Goal: Task Accomplishment & Management: Complete application form

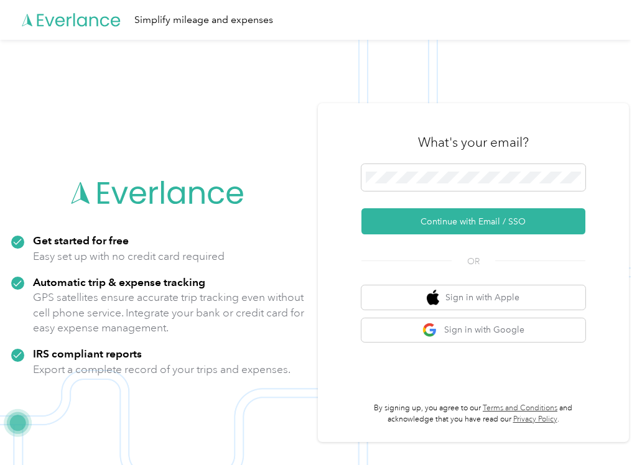
click at [501, 233] on button "Continue with Email / SSO" at bounding box center [473, 221] width 224 height 26
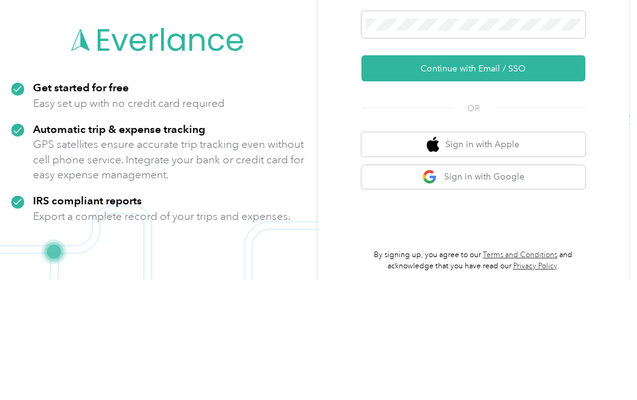
click at [529, 176] on button "Continue with Email / SSO" at bounding box center [473, 189] width 224 height 26
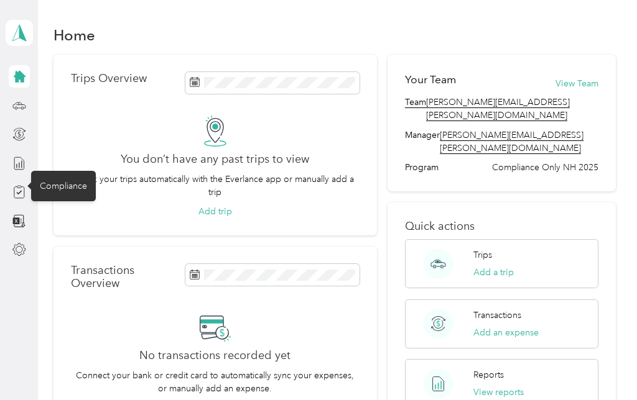
click at [24, 193] on icon at bounding box center [19, 192] width 10 height 11
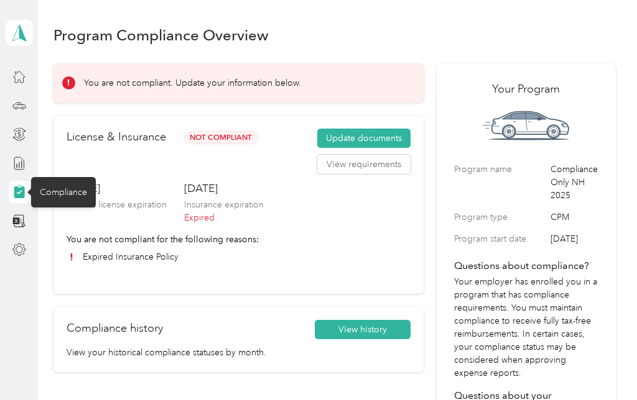
click at [356, 133] on button "Update documents" at bounding box center [363, 139] width 93 height 20
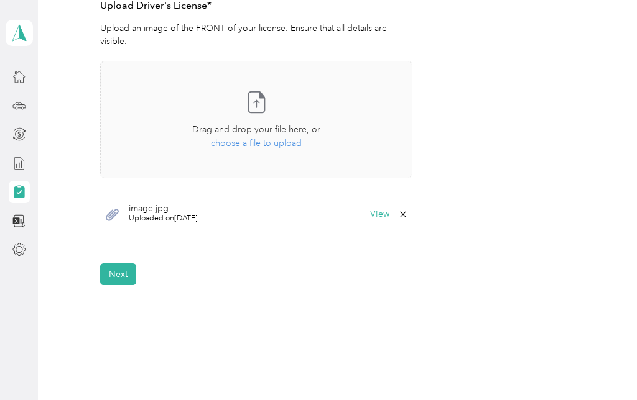
scroll to position [362, 0]
click at [118, 264] on button "Next" at bounding box center [118, 275] width 36 height 22
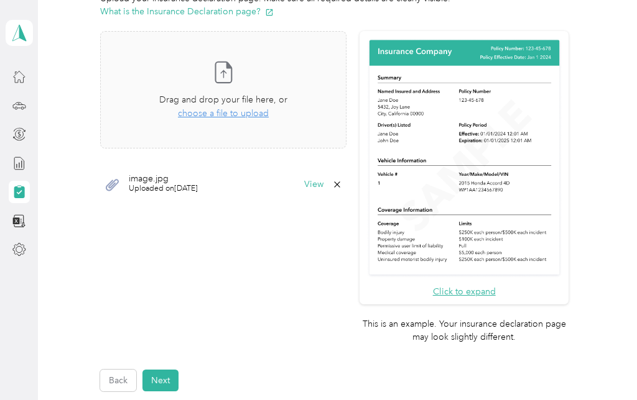
click at [244, 116] on span "choose a file to upload" at bounding box center [223, 113] width 91 height 11
click at [244, 113] on span "choose a file to upload" at bounding box center [223, 113] width 91 height 11
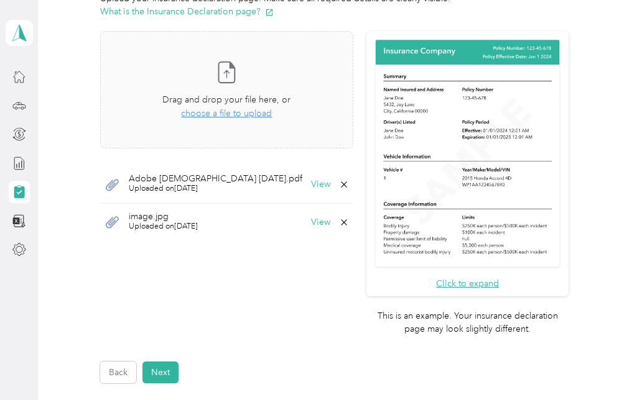
click at [168, 362] on button "Next" at bounding box center [160, 373] width 36 height 22
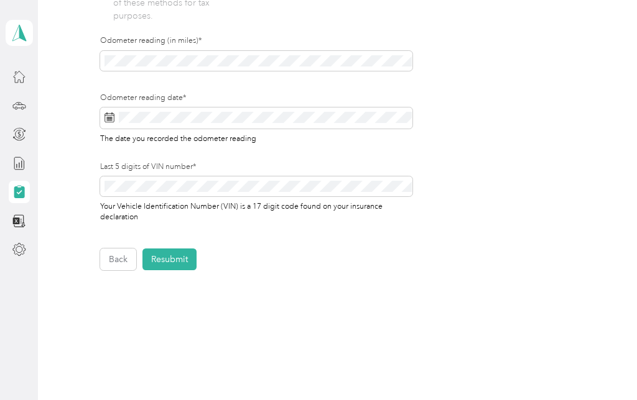
scroll to position [457, 0]
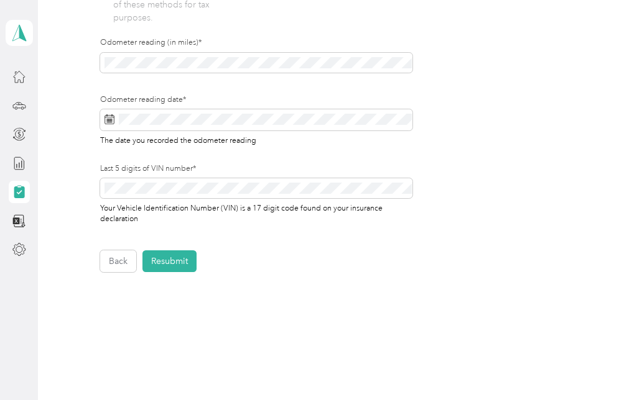
click at [180, 265] on button "Resubmit" at bounding box center [169, 262] width 54 height 22
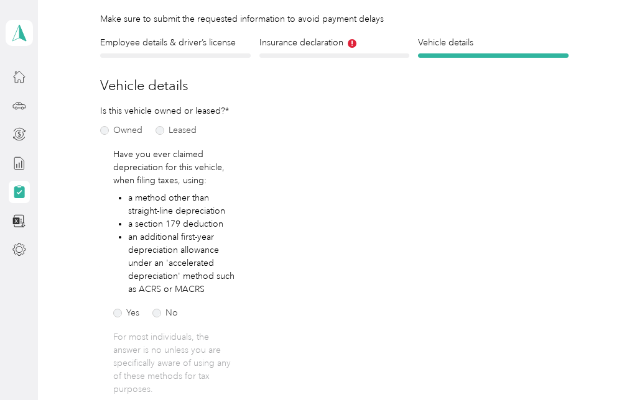
scroll to position [15, 0]
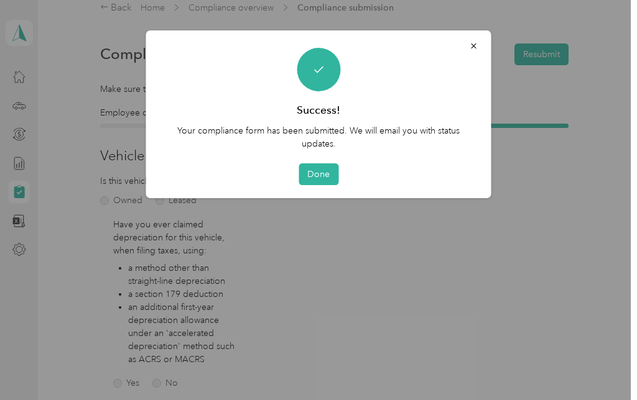
click at [315, 171] on button "Done" at bounding box center [318, 175] width 40 height 22
